Goal: Information Seeking & Learning: Learn about a topic

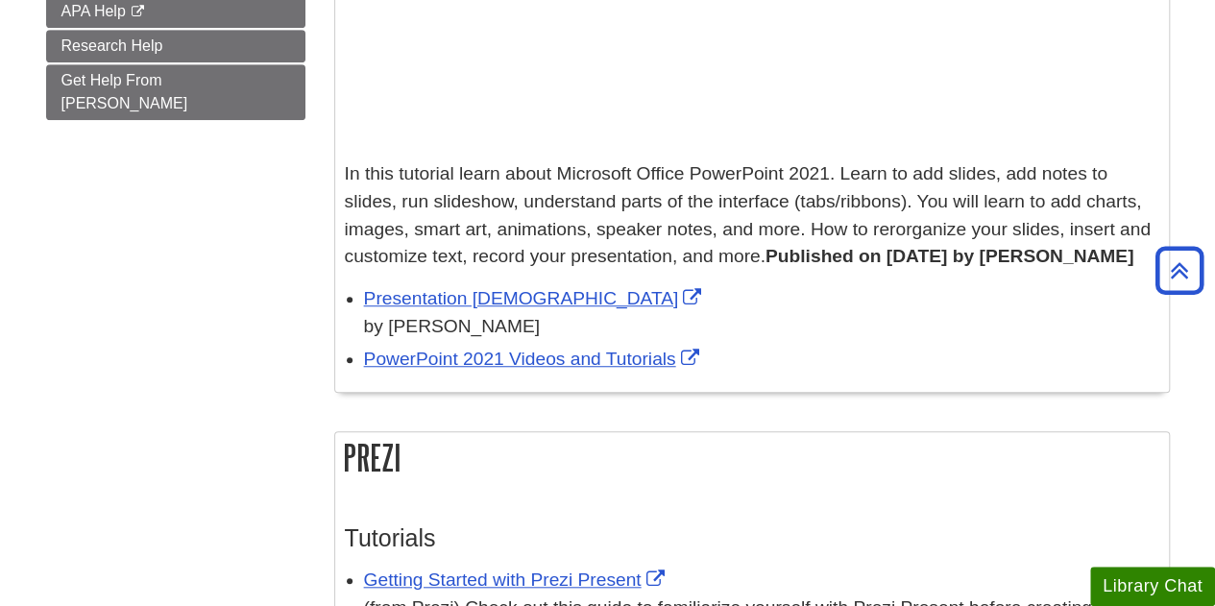
scroll to position [192, 0]
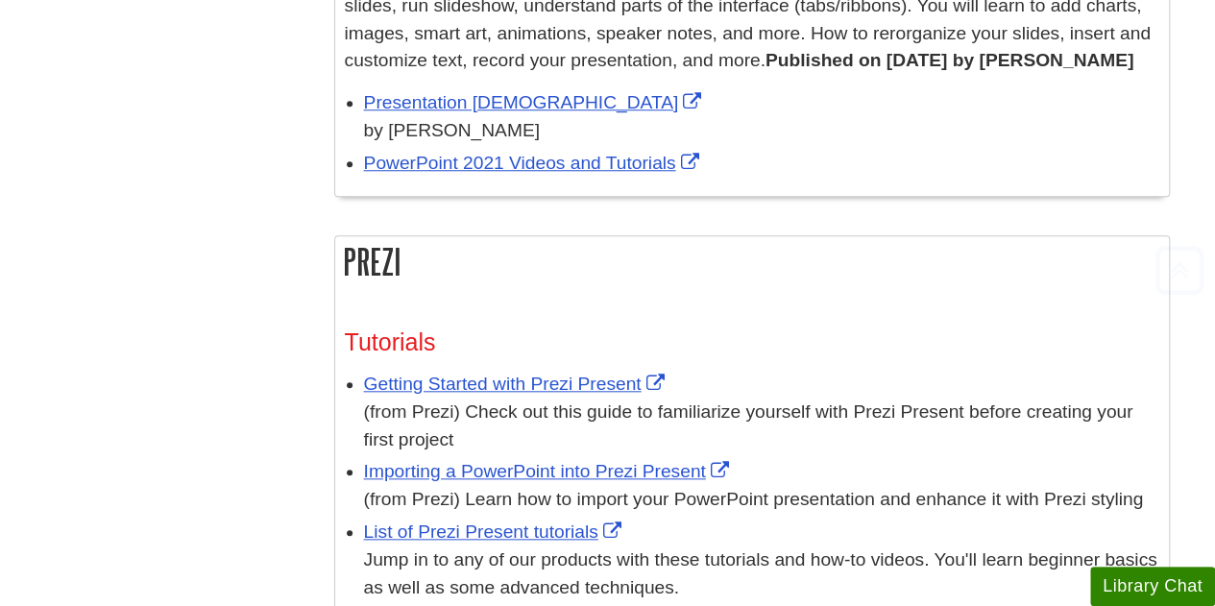
scroll to position [864, 0]
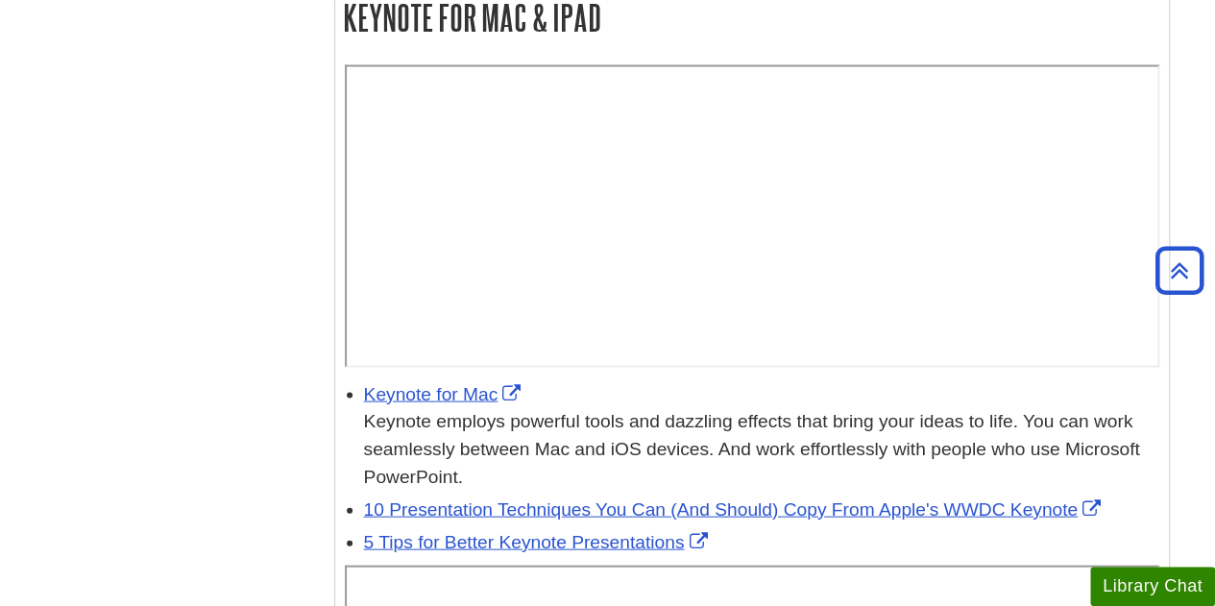
scroll to position [1824, 0]
